Goal: Transaction & Acquisition: Purchase product/service

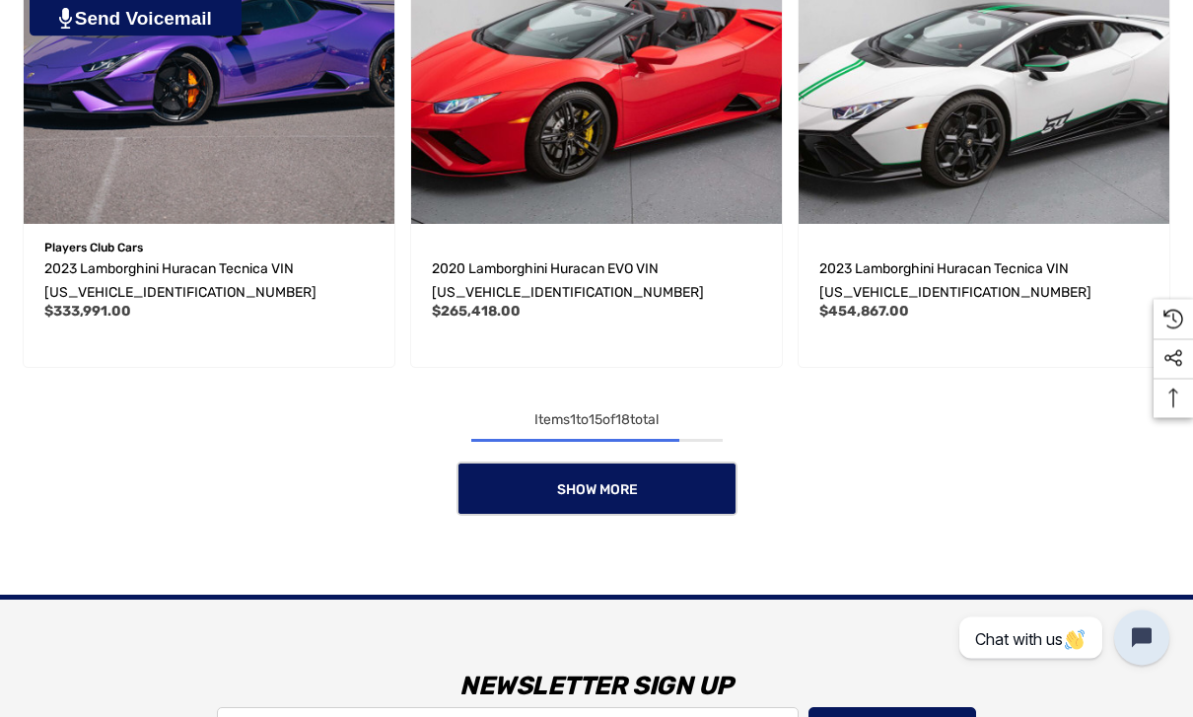
scroll to position [2938, 0]
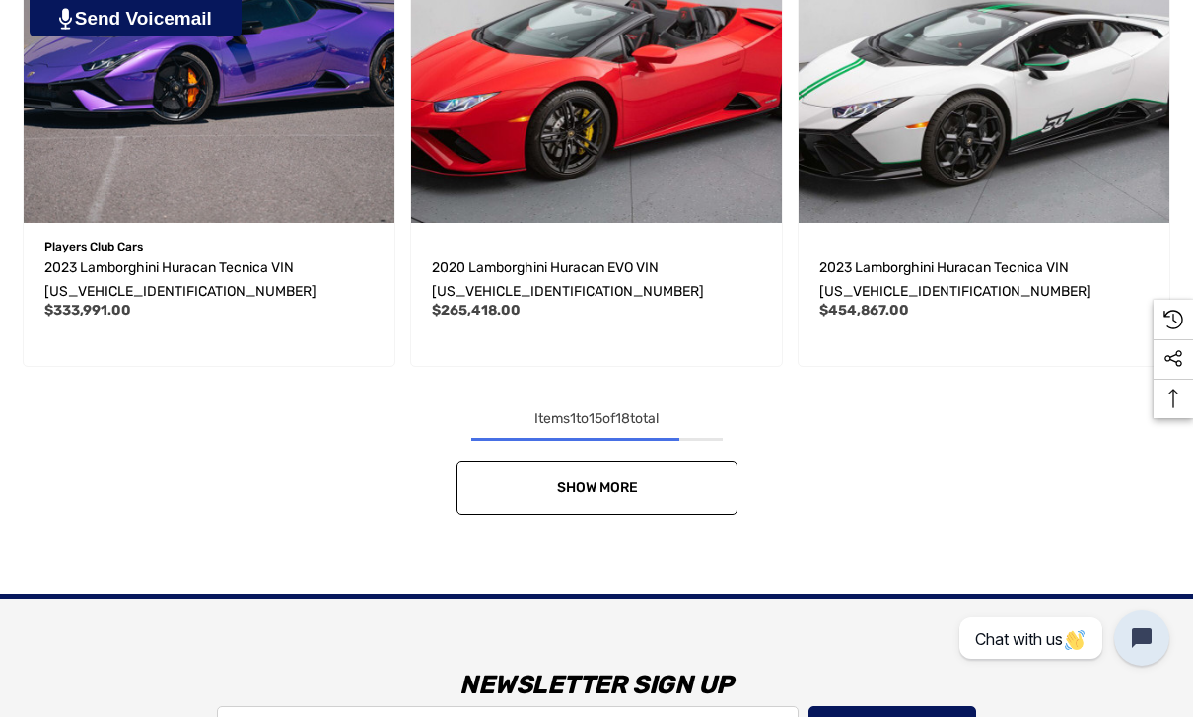
click at [634, 515] on link "Show More" at bounding box center [597, 488] width 281 height 54
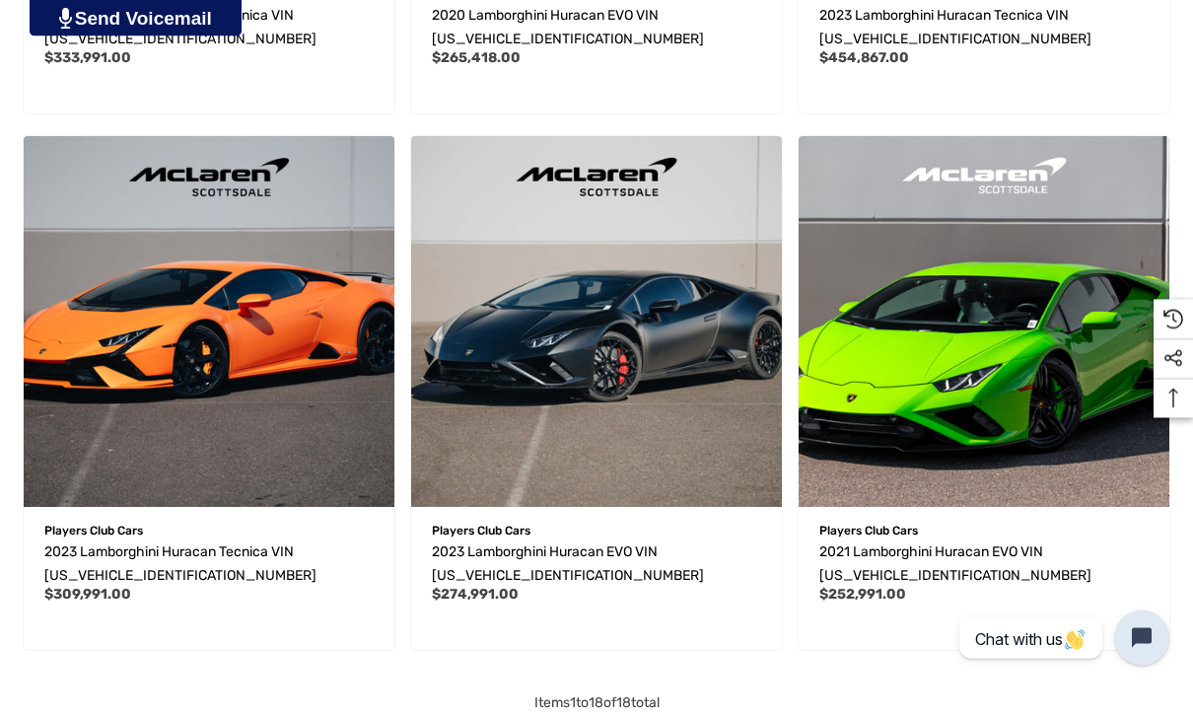
scroll to position [3190, 0]
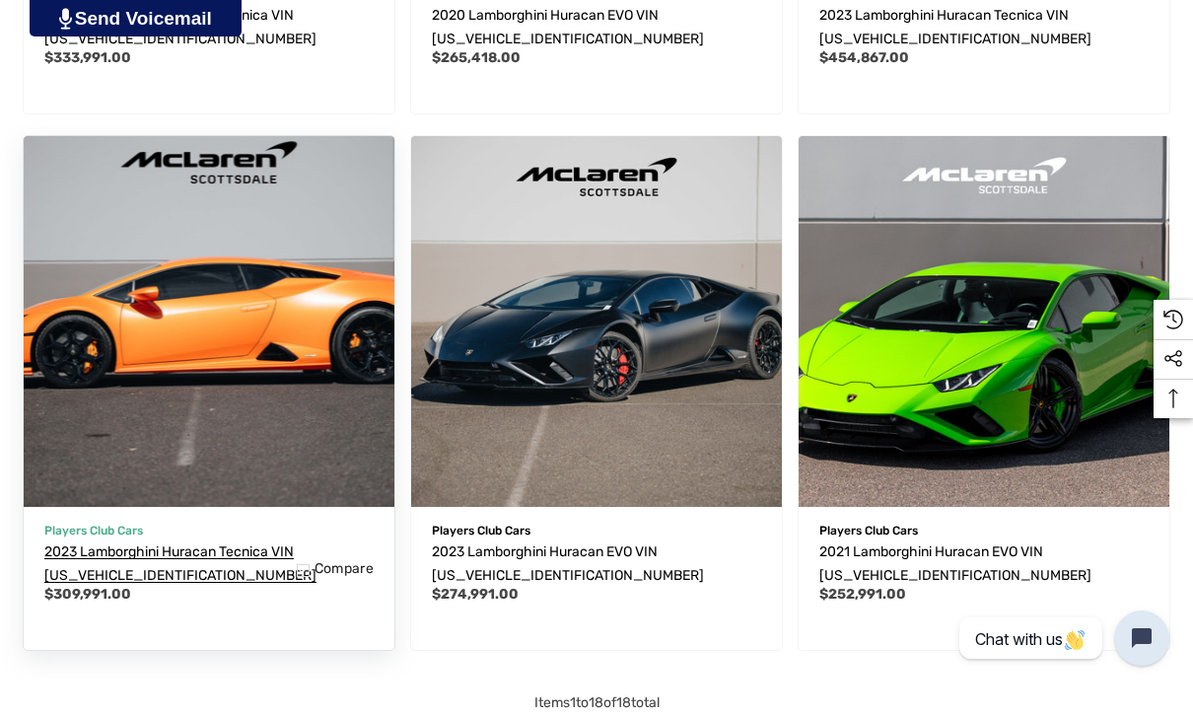
click at [83, 562] on span "2023 Lamborghini Huracan Tecnica VIN [US_VEHICLE_IDENTIFICATION_NUMBER]" at bounding box center [180, 563] width 272 height 40
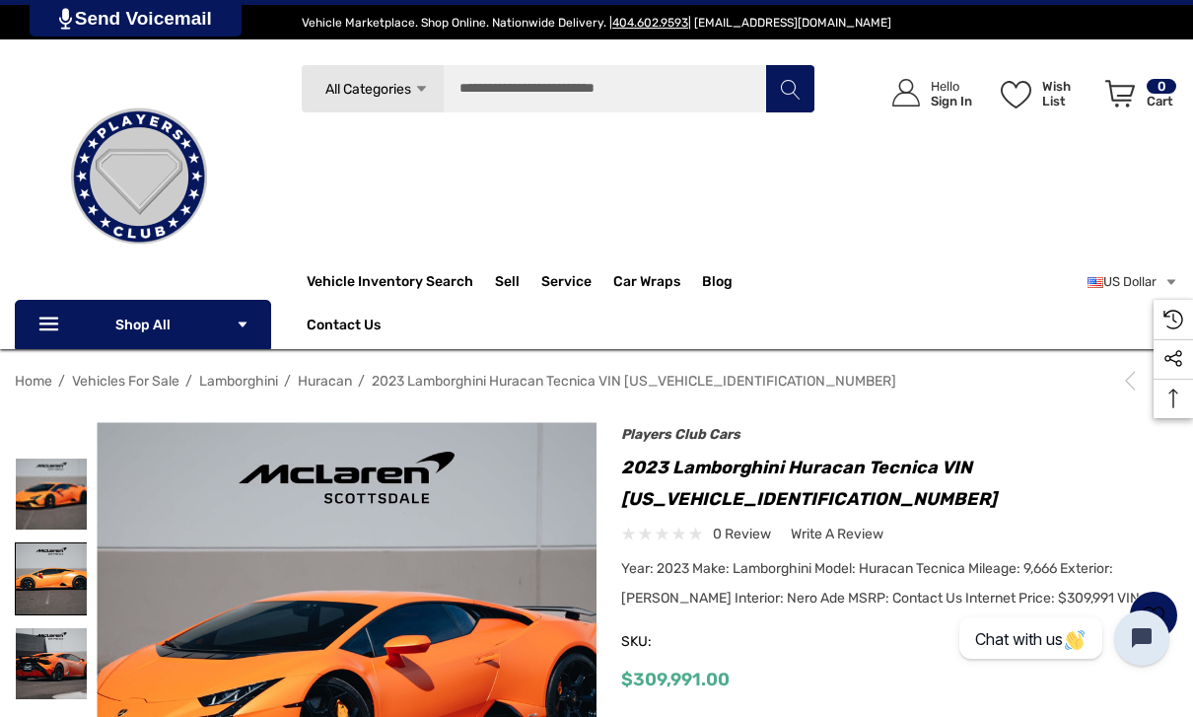
click at [38, 569] on img at bounding box center [51, 578] width 71 height 71
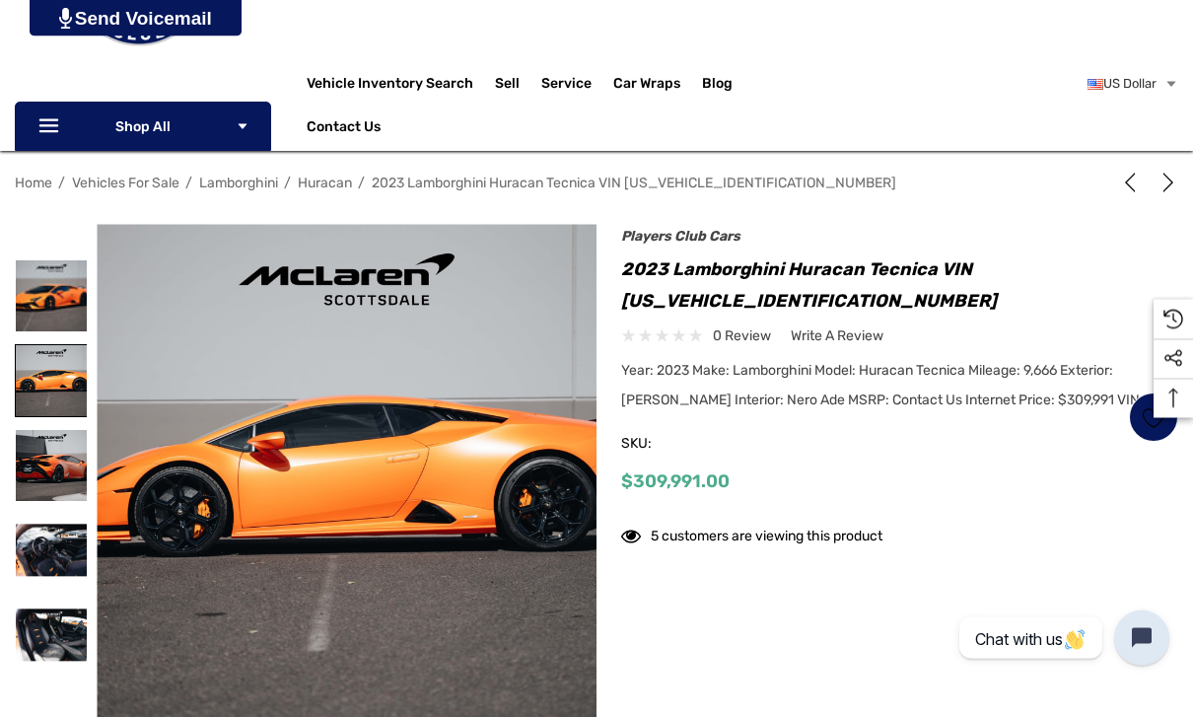
scroll to position [197, 0]
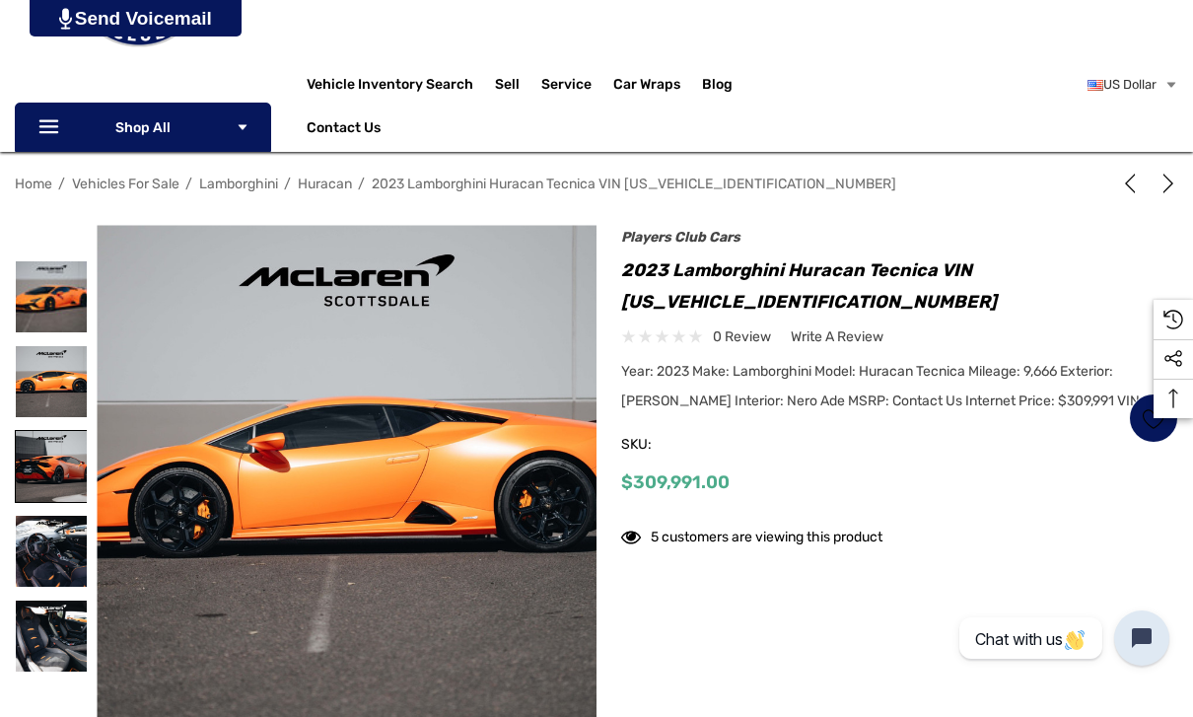
click at [36, 476] on img at bounding box center [51, 466] width 71 height 71
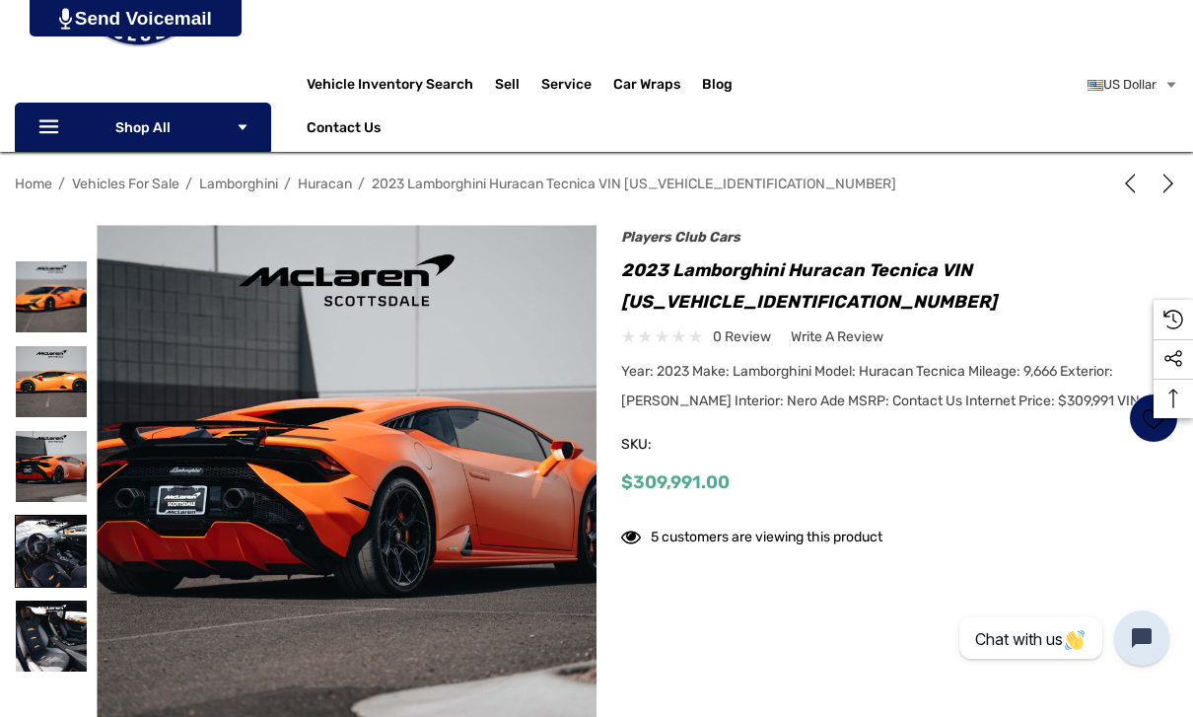
click at [42, 557] on img at bounding box center [51, 551] width 71 height 71
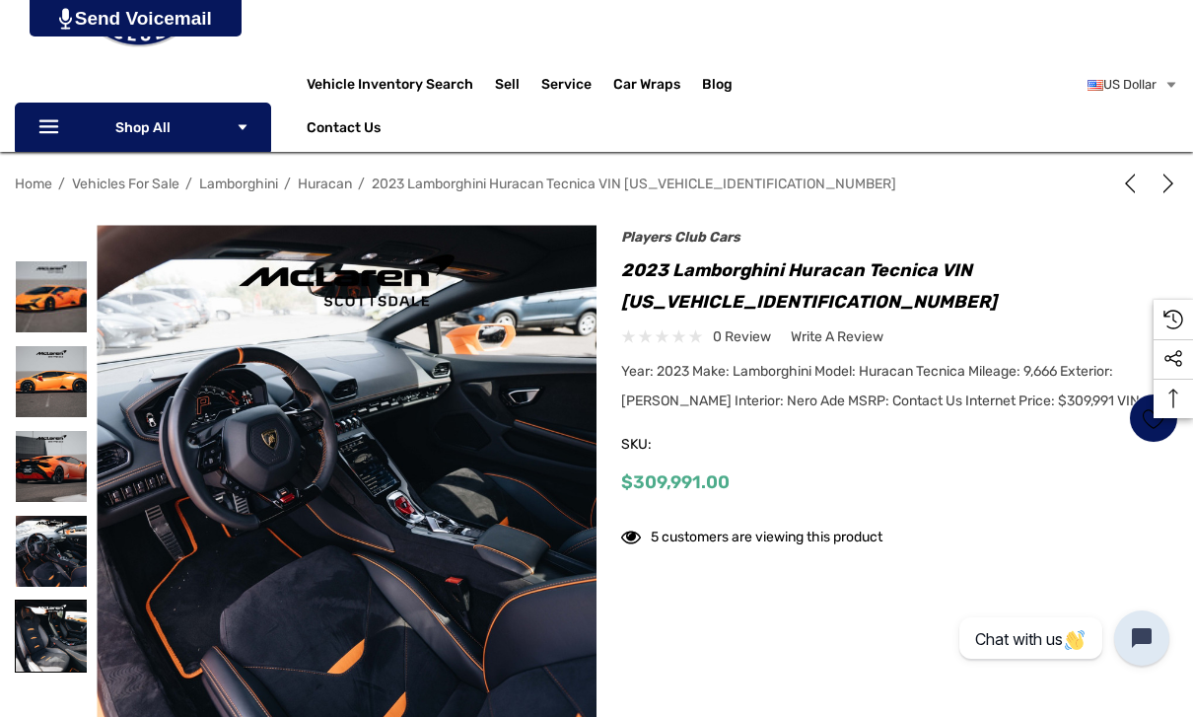
click at [52, 656] on img at bounding box center [51, 636] width 71 height 71
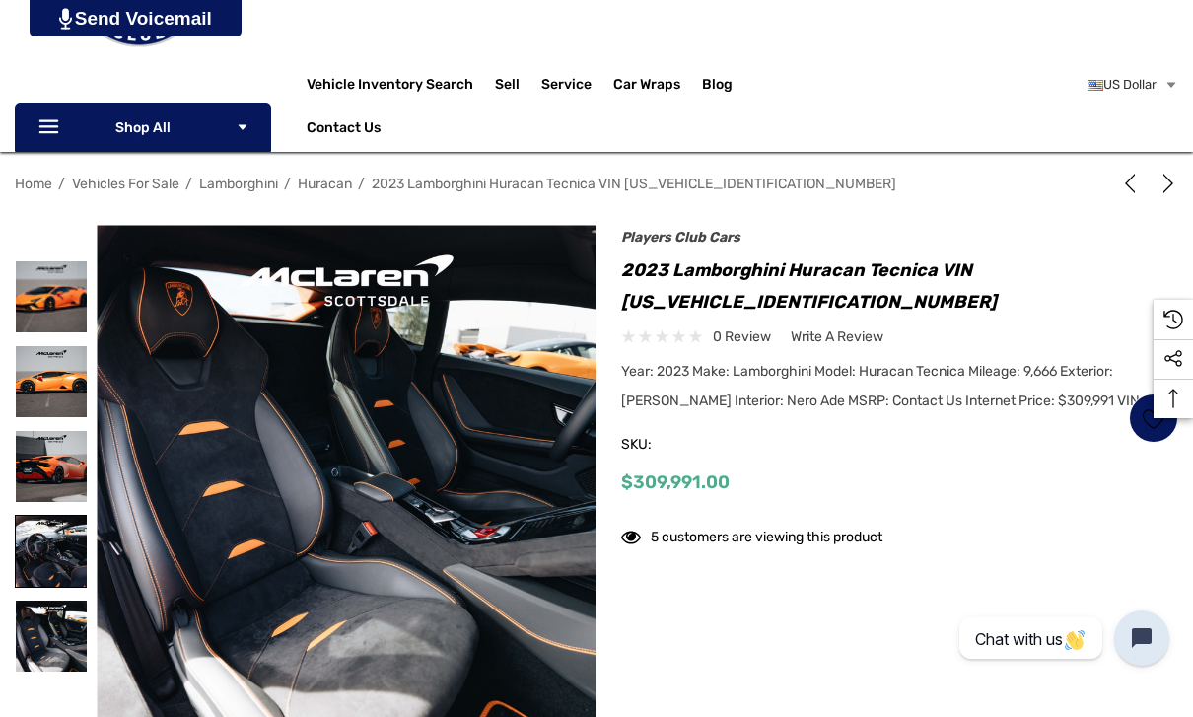
click at [31, 549] on img at bounding box center [51, 551] width 71 height 71
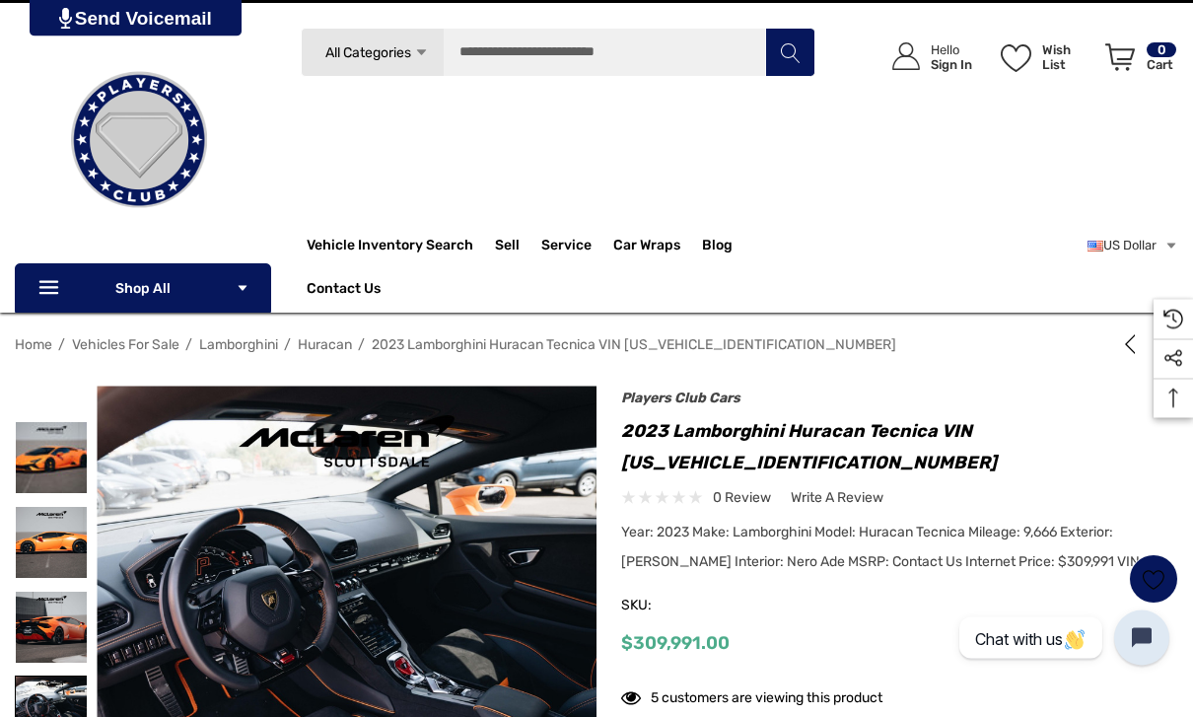
scroll to position [0, 0]
